Goal: Task Accomplishment & Management: Use online tool/utility

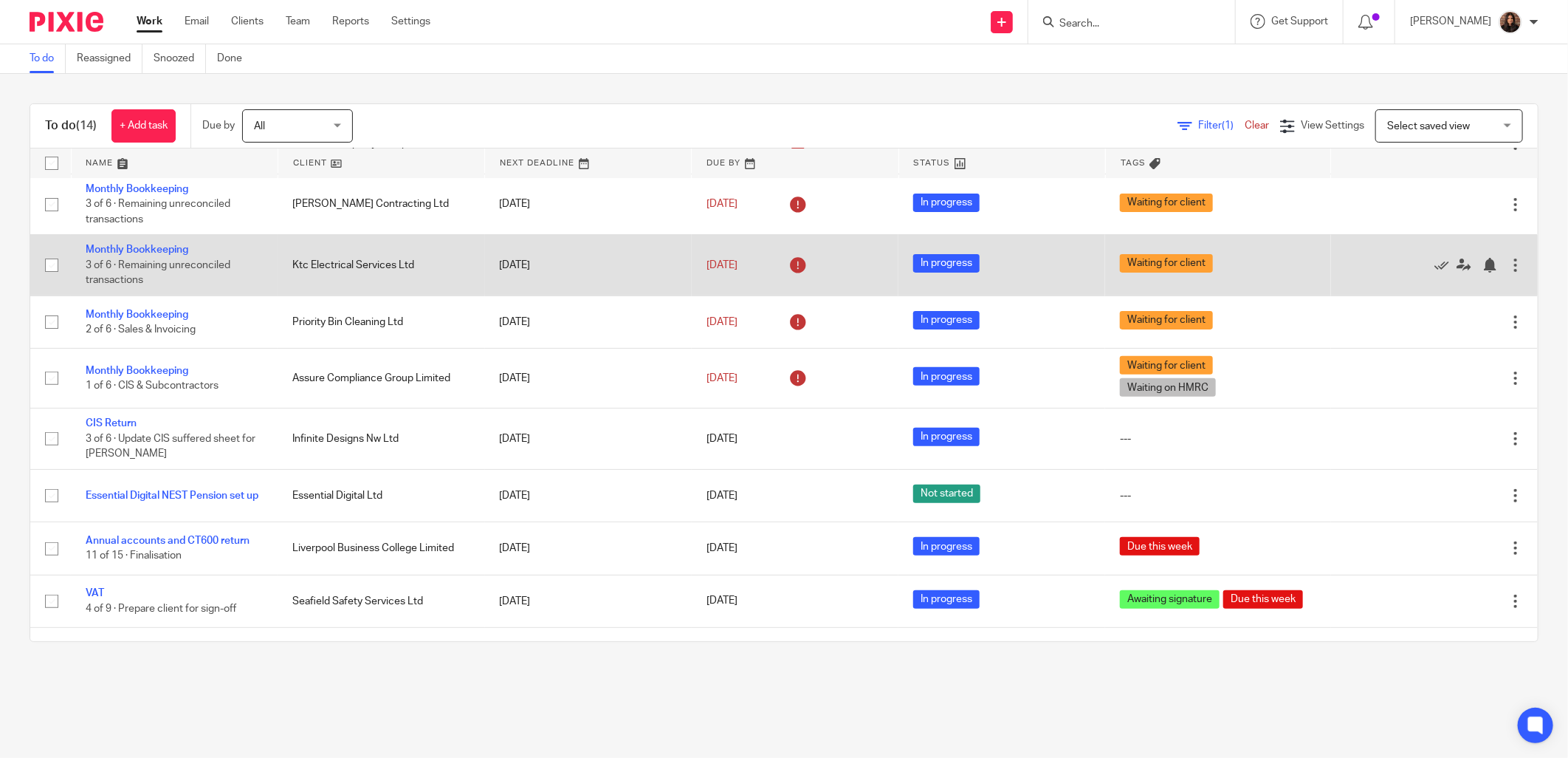
scroll to position [274, 0]
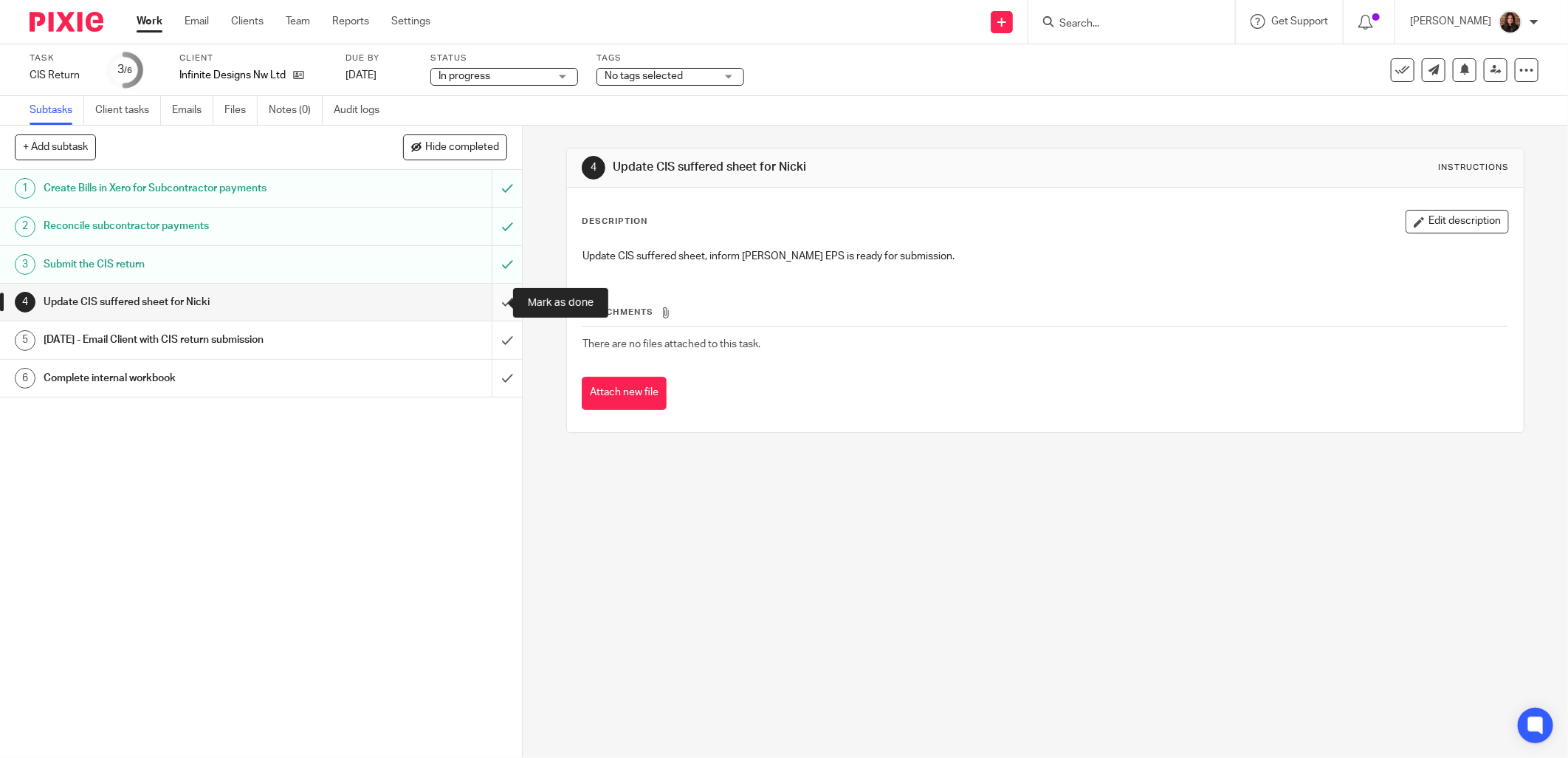
click at [487, 304] on input "submit" at bounding box center [261, 302] width 522 height 37
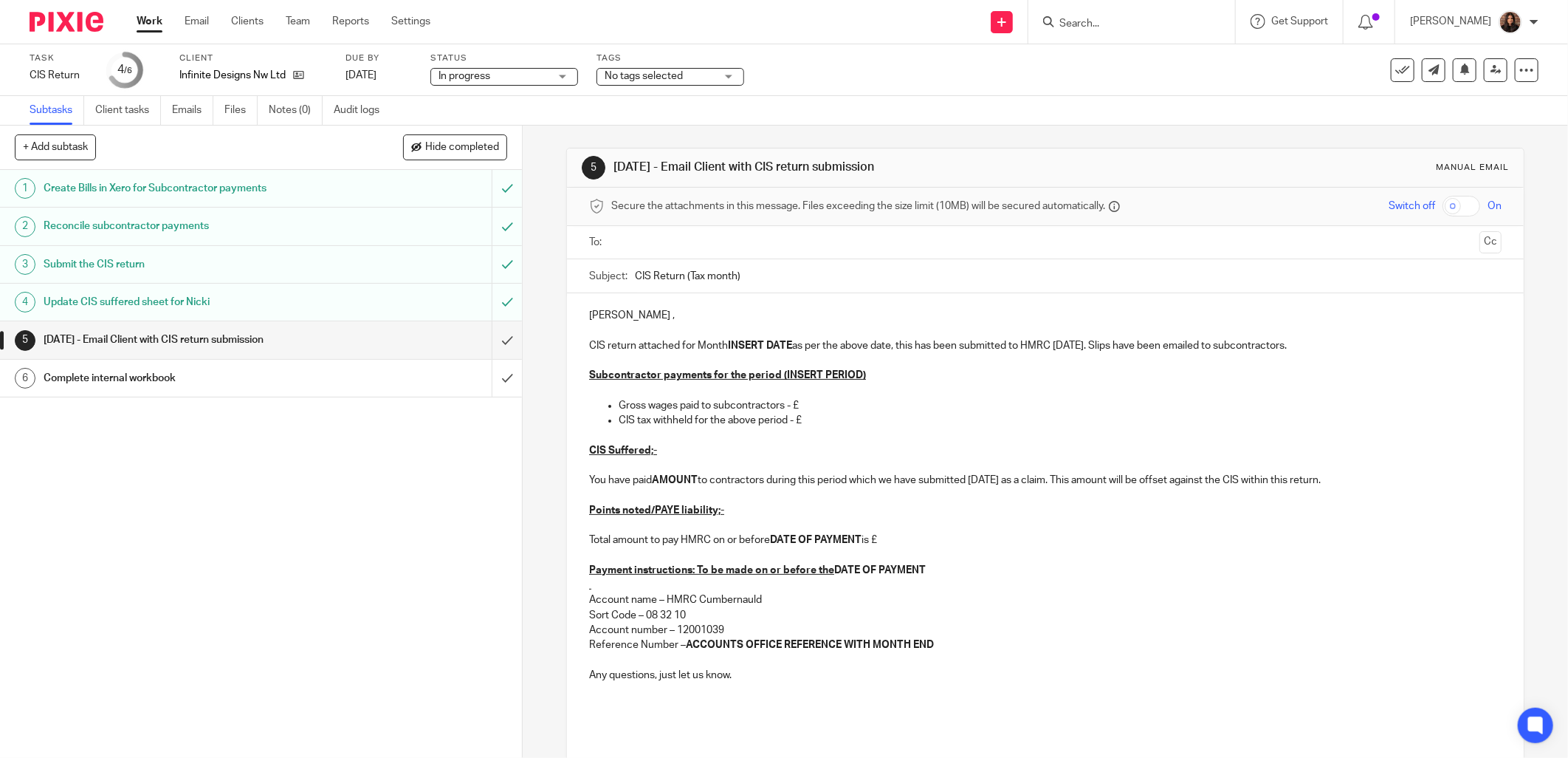
click at [626, 240] on input "text" at bounding box center [1045, 243] width 857 height 17
click at [732, 280] on input "CIS Return (Tax month)" at bounding box center [1068, 279] width 867 height 33
drag, startPoint x: 784, startPoint y: 285, endPoint x: 823, endPoint y: 280, distance: 39.3
click at [784, 284] on input "CIS Return (Tax month 5)" at bounding box center [1068, 279] width 867 height 33
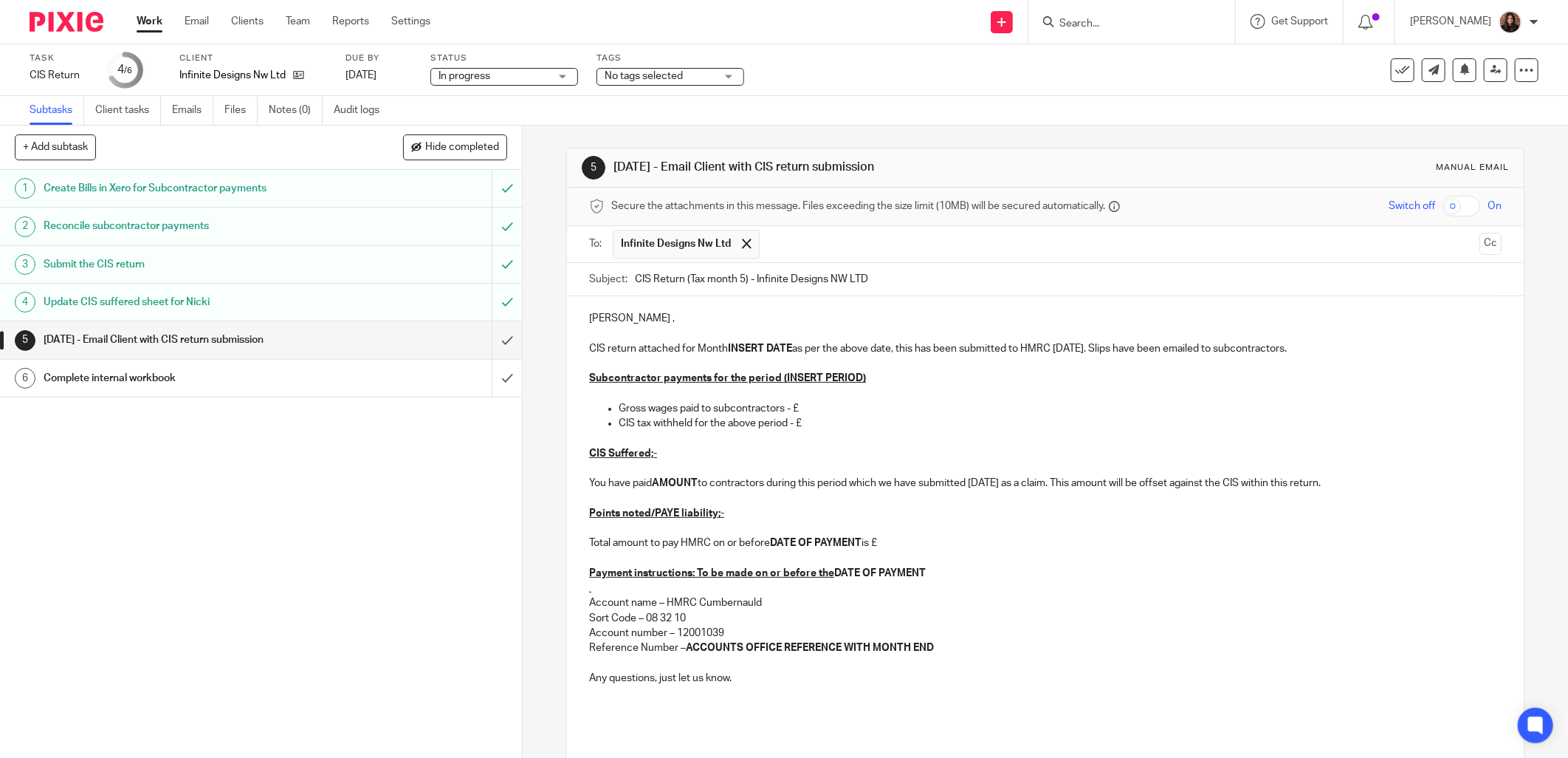
type input "CIS Return (Tax month 5) - Infinite Designs NW LTD"
click at [757, 371] on p at bounding box center [1045, 364] width 912 height 15
drag, startPoint x: 669, startPoint y: 320, endPoint x: 586, endPoint y: 319, distance: 83.0
click at [589, 319] on p "Afternoon Paul ," at bounding box center [1045, 318] width 912 height 15
click at [678, 349] on p "CIS return attached for Month INSERT DATE as per the above date, this has been …" at bounding box center [1045, 349] width 912 height 15
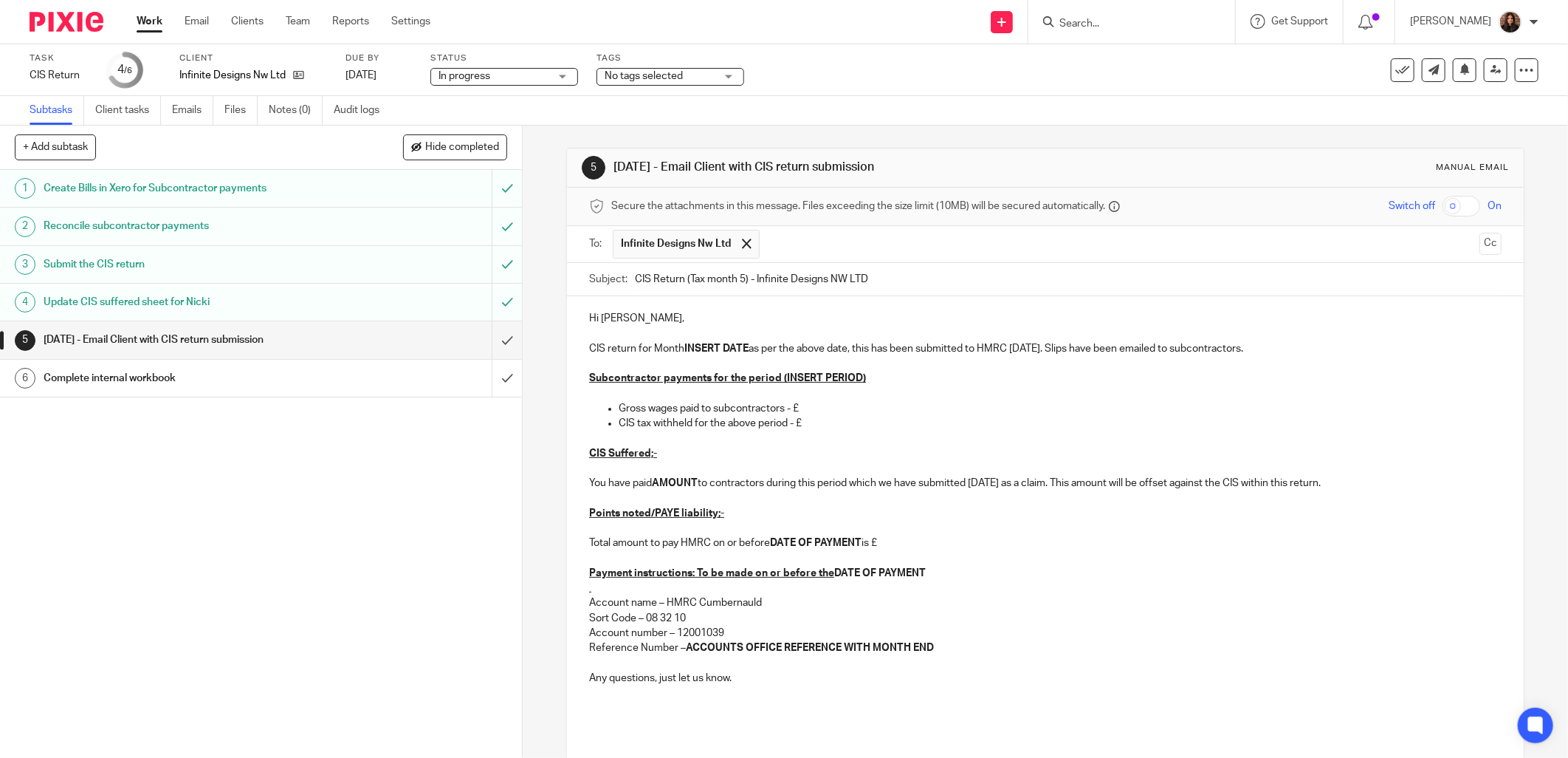
click at [674, 351] on p "CIS return for Month INSERT DATE as per the above date, this has been submitted…" at bounding box center [1045, 349] width 912 height 15
click at [680, 349] on p "CIS return for Month INSERT DATE as per the above date, this has been submitted…" at bounding box center [1045, 349] width 912 height 15
click at [777, 348] on strong "INSERT DATE" at bounding box center [751, 349] width 64 height 10
drag, startPoint x: 898, startPoint y: 351, endPoint x: 776, endPoint y: 354, distance: 122.0
click at [776, 354] on p "CIS return for Month ending 05/09/2025 as per the above date, this has been sub…" at bounding box center [1045, 349] width 912 height 15
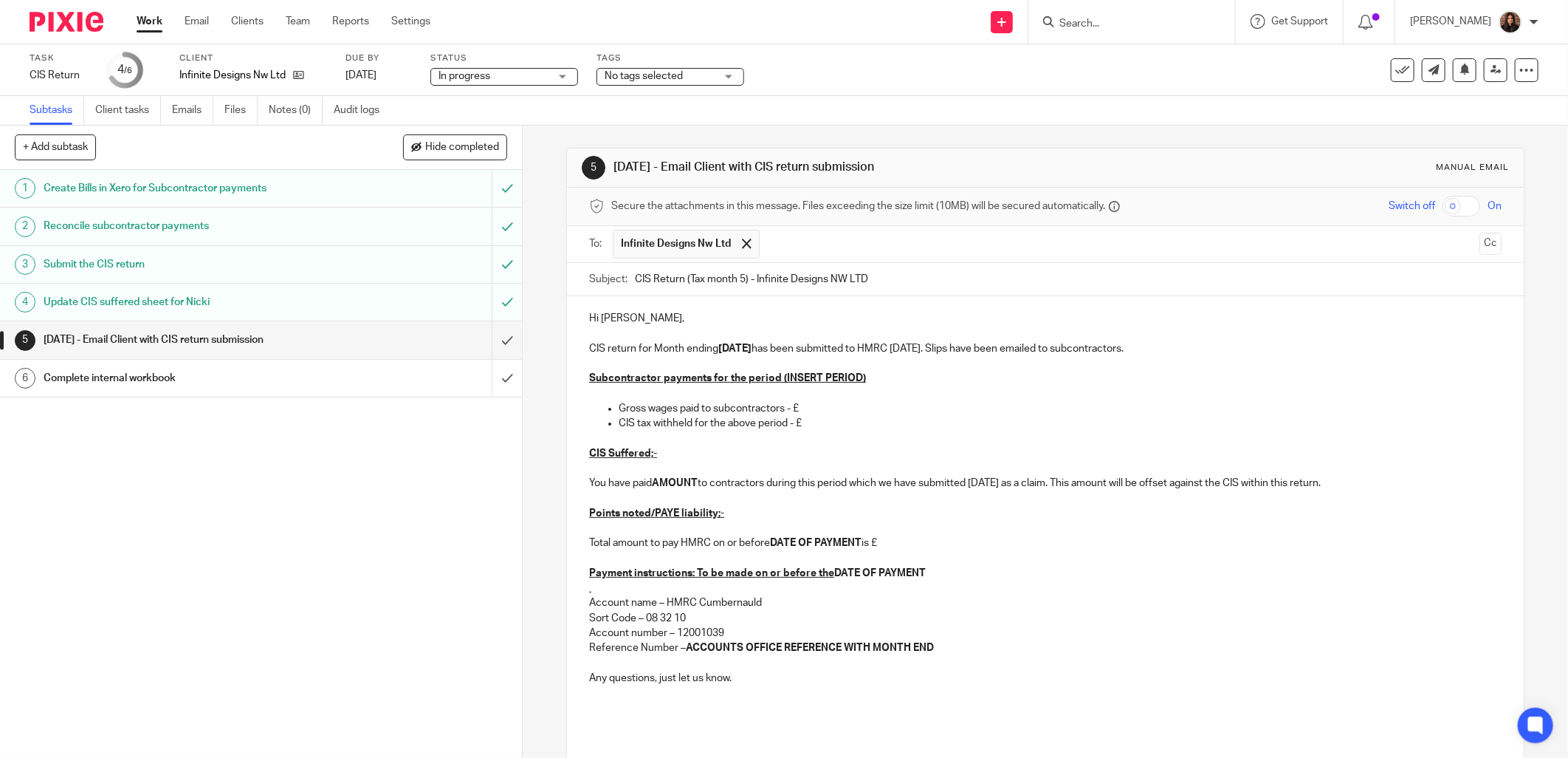
click at [936, 348] on p "CIS return for Month ending 05/09/2025 has been submitted to HMRC today. Slips …" at bounding box center [1045, 349] width 912 height 15
drag, startPoint x: 1115, startPoint y: 352, endPoint x: 915, endPoint y: 355, distance: 200.0
click at [915, 355] on p "CIS return for Month ending 05/09/2025 has been submitted to HMRC. Slips have b…" at bounding box center [1045, 349] width 912 height 15
drag, startPoint x: 807, startPoint y: 379, endPoint x: 776, endPoint y: 379, distance: 31.0
click at [776, 379] on p "Subcontractor payments for the period (INSERT PERIOD)" at bounding box center [1045, 378] width 912 height 15
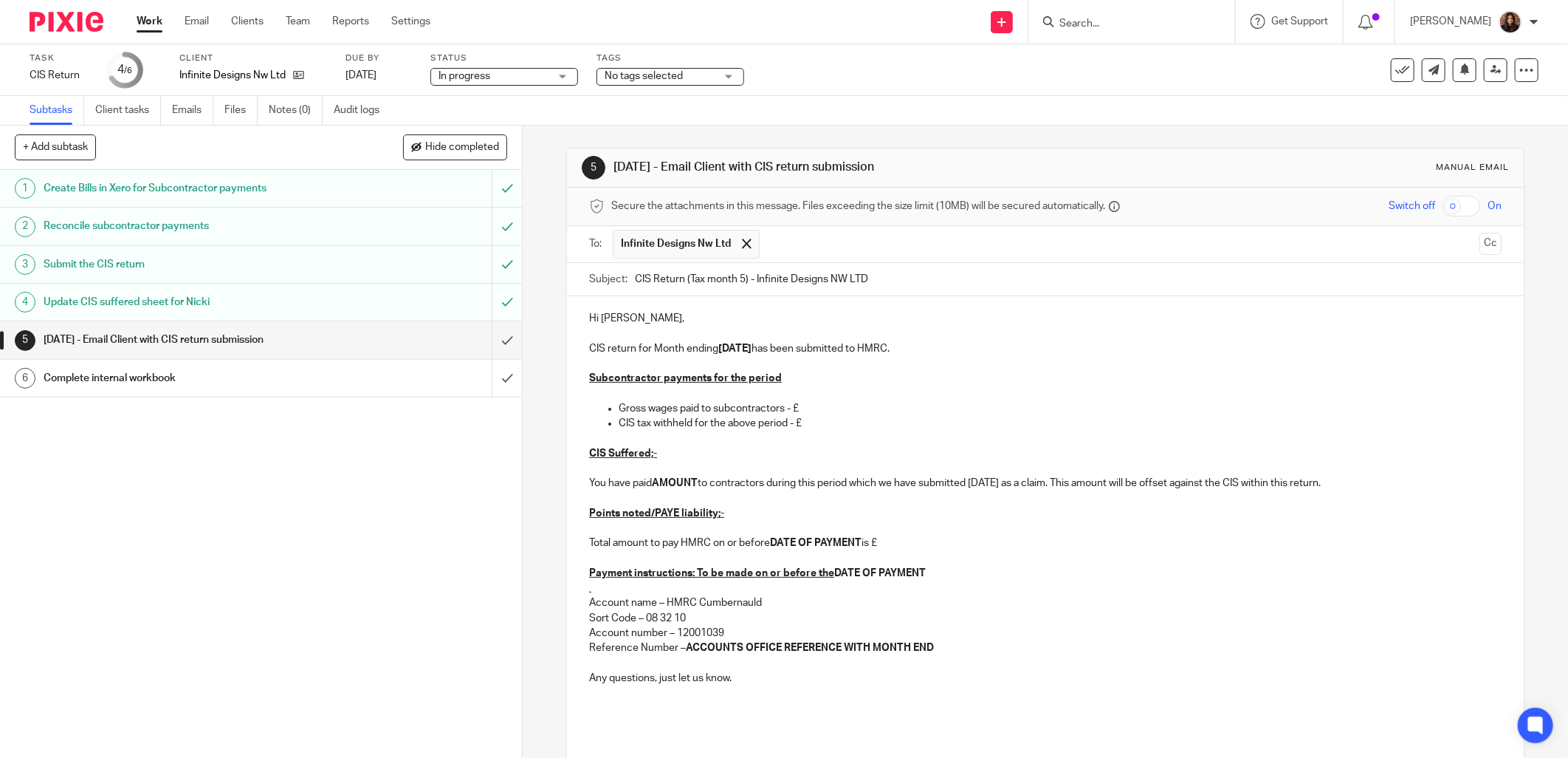
click at [805, 411] on p "Gross wages paid to subcontractors - £" at bounding box center [1060, 408] width 883 height 15
click at [803, 418] on p "CIS tax withheld for the above period - £" at bounding box center [1060, 423] width 883 height 15
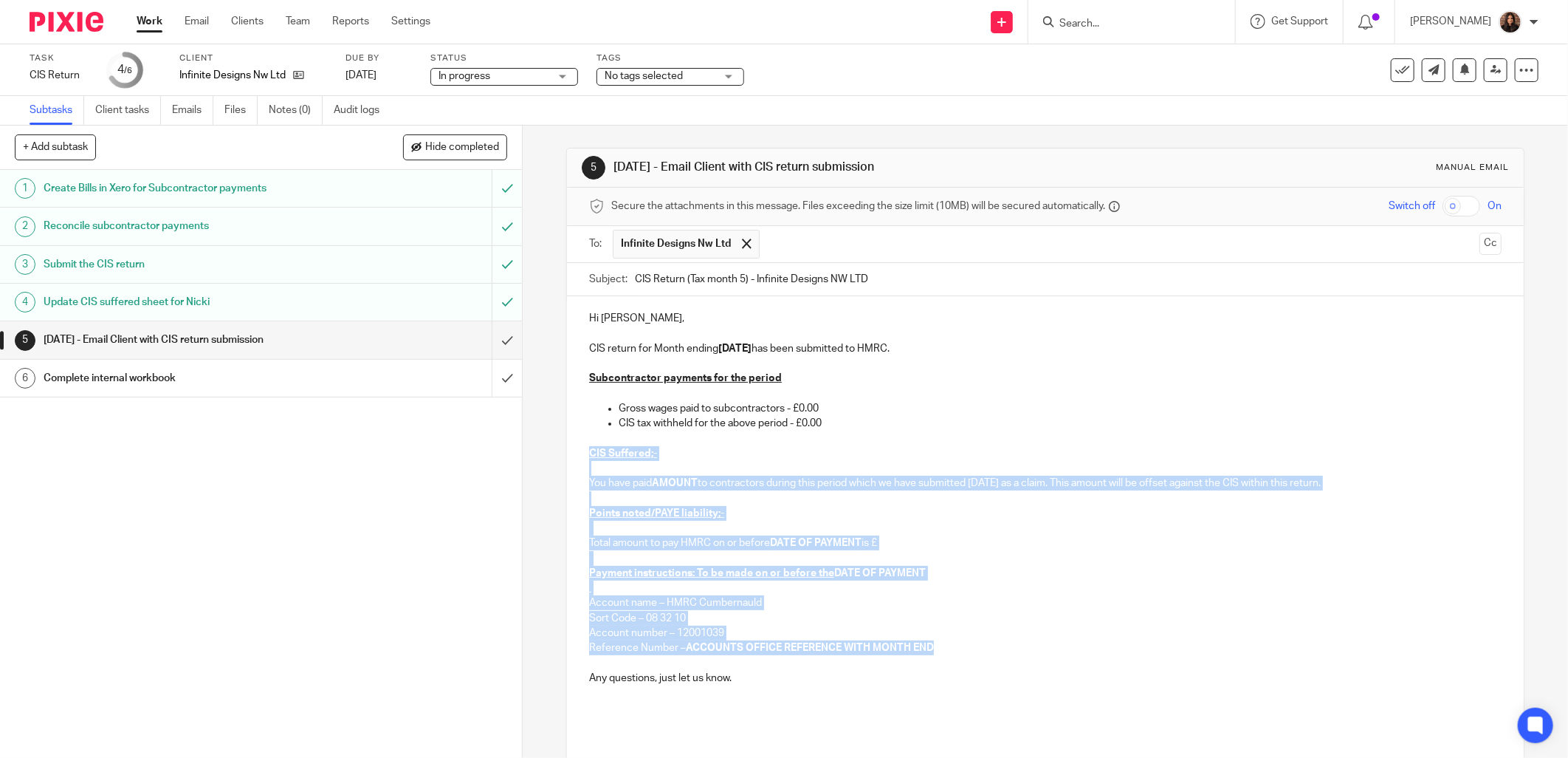
drag, startPoint x: 935, startPoint y: 643, endPoint x: 599, endPoint y: 461, distance: 382.1
click at [580, 453] on div "Hi Paul, CIS return for Month ending 05/09/2025 has been submitted to HMRC. Sub…" at bounding box center [1045, 534] width 957 height 475
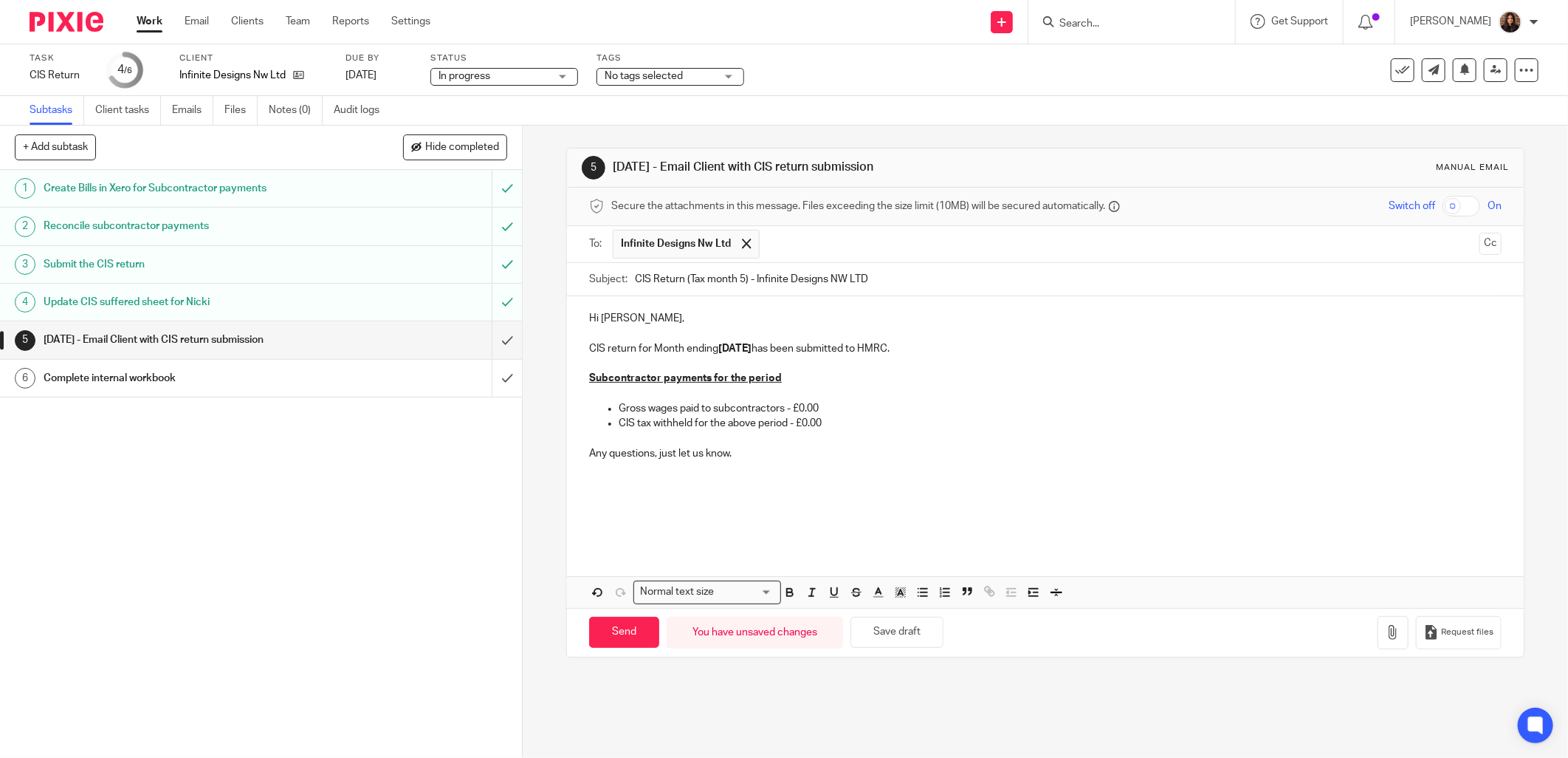
click at [596, 542] on div "Hi Paul, CIS return for Month ending 05/09/2025 has been submitted to HMRC. Sub…" at bounding box center [1045, 421] width 957 height 251
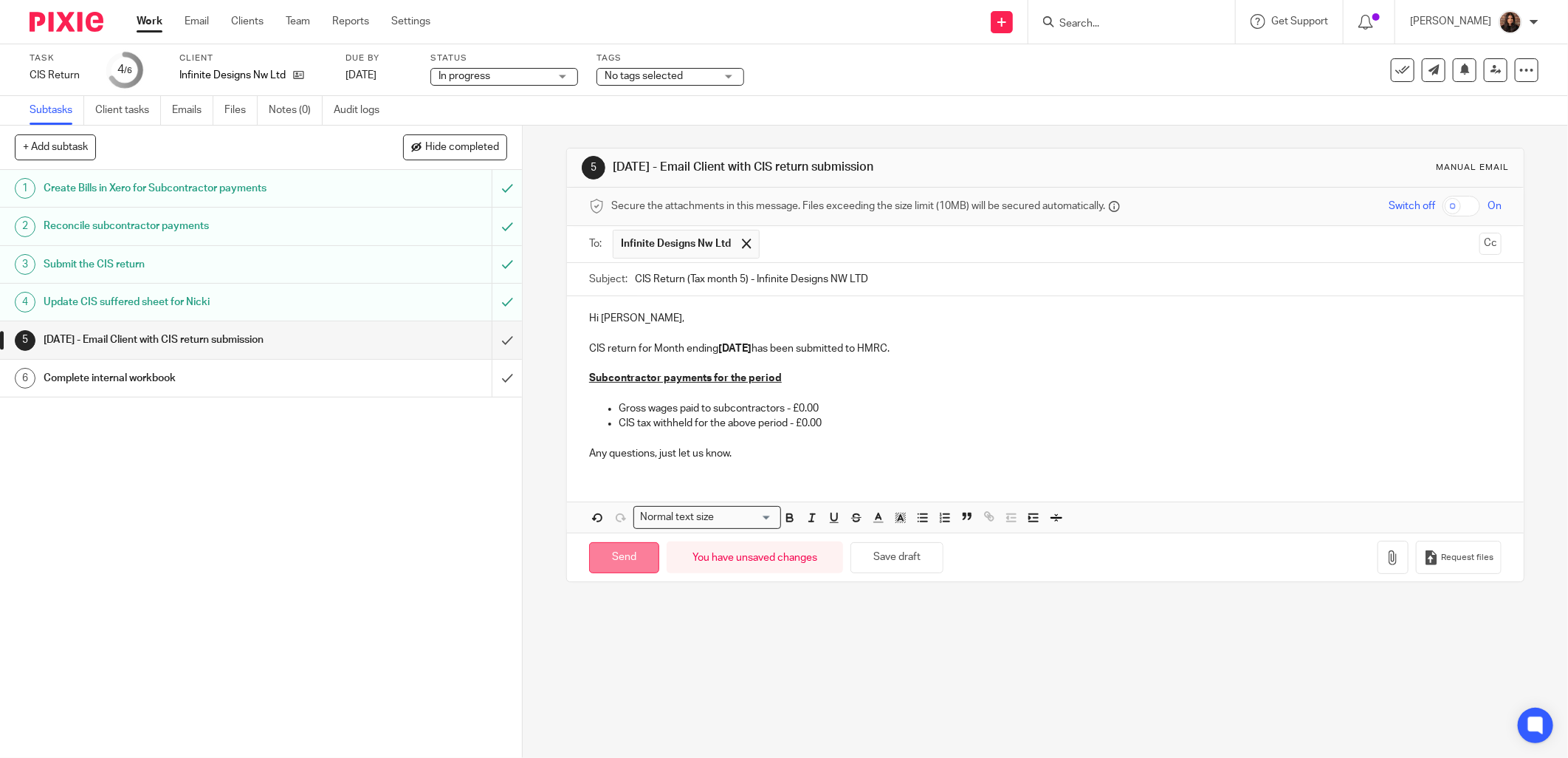
click at [617, 561] on input "Send" at bounding box center [624, 558] width 70 height 32
type input "Sent"
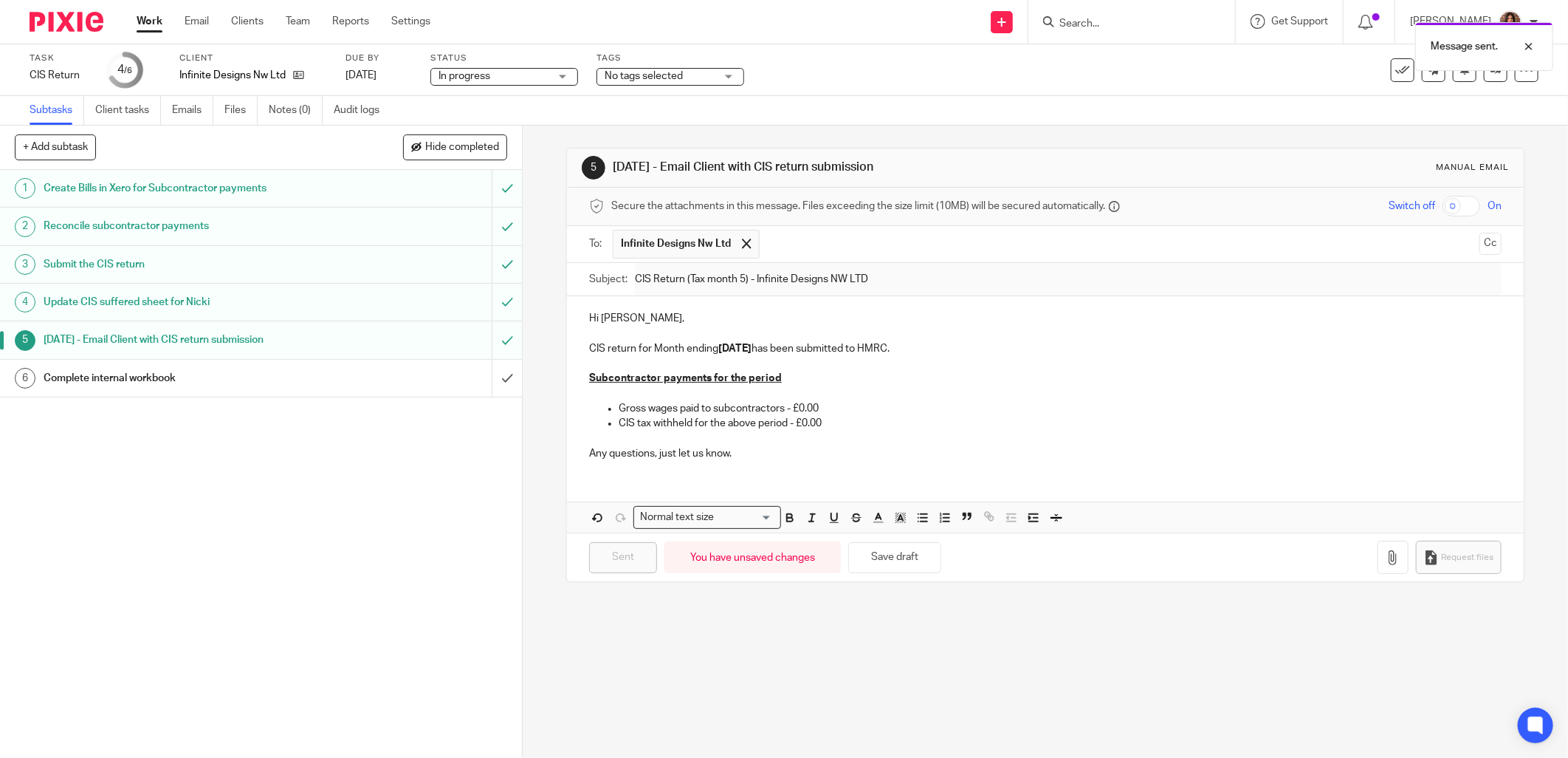
click at [408, 387] on div "Complete internal workbook" at bounding box center [261, 379] width 433 height 22
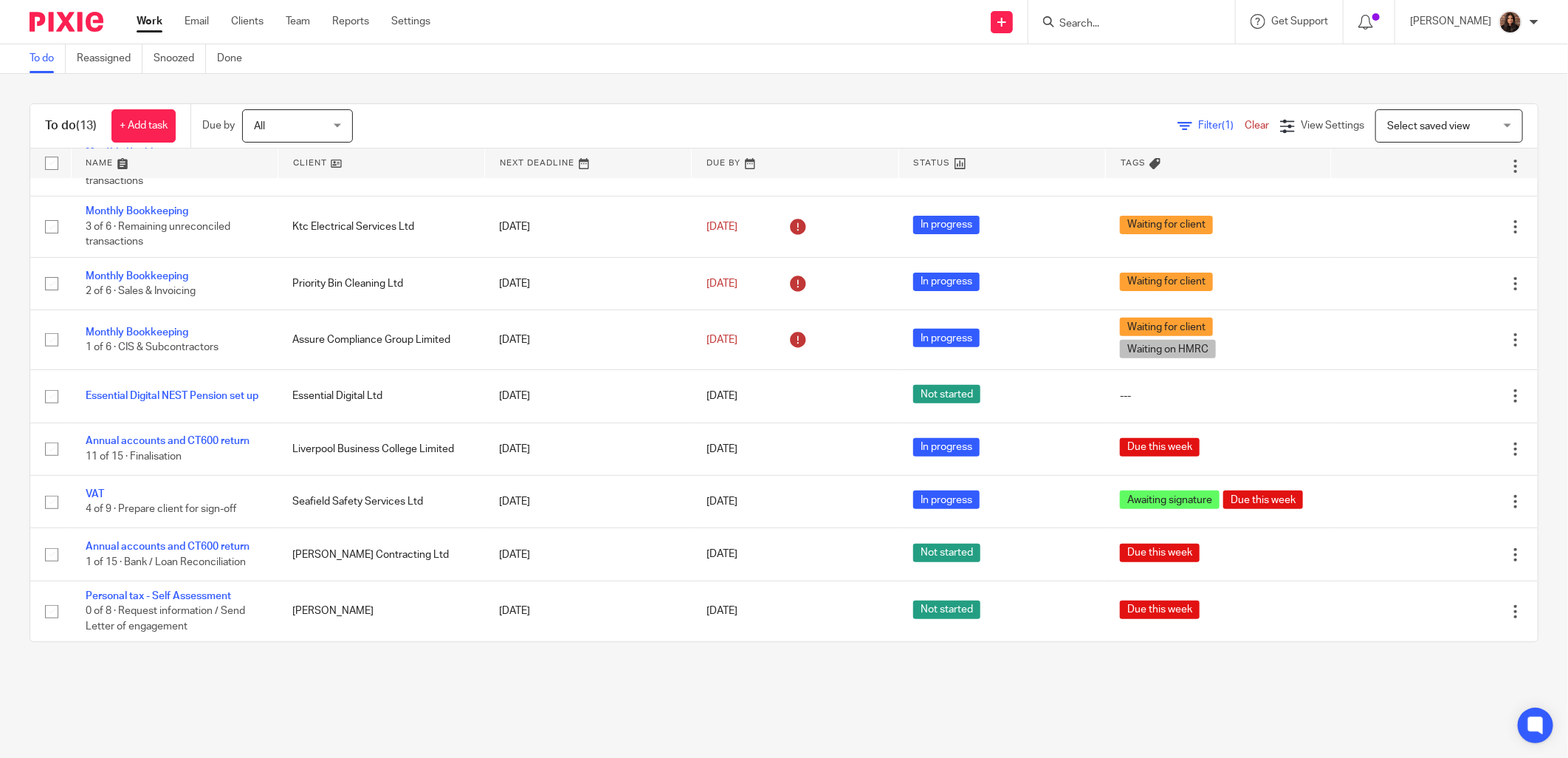
scroll to position [283, 0]
